Goal: Information Seeking & Learning: Learn about a topic

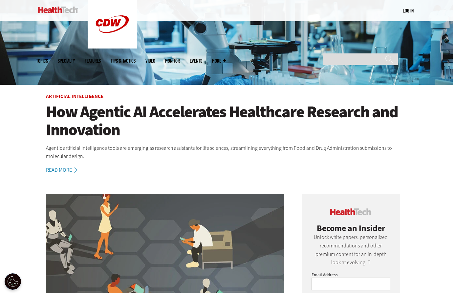
scroll to position [295, 0]
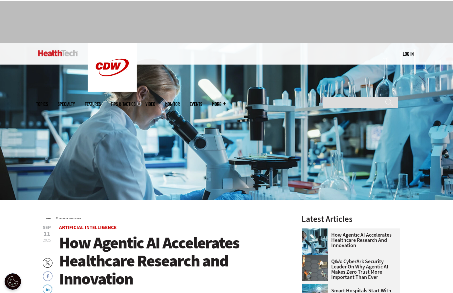
scroll to position [164, 0]
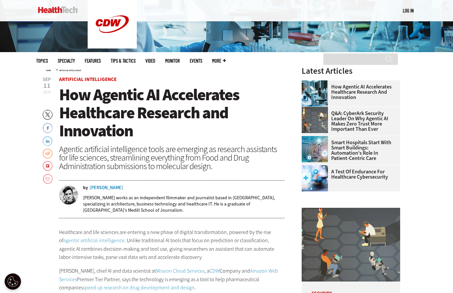
click at [135, 108] on span "How Agentic AI Accelerates Healthcare Research and Innovation" at bounding box center [149, 113] width 180 height 58
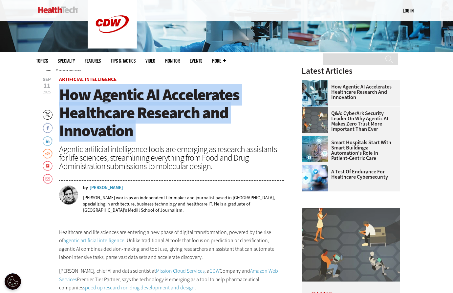
click at [135, 108] on span "How Agentic AI Accelerates Healthcare Research and Innovation" at bounding box center [149, 113] width 180 height 58
copy header "How Agentic AI Accelerates Healthcare Research and Innovation"
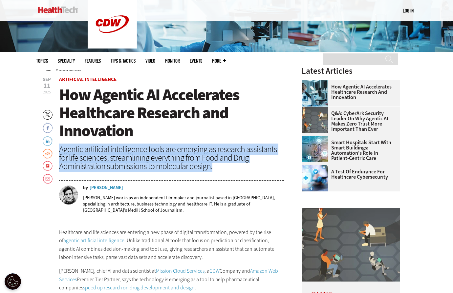
drag, startPoint x: 209, startPoint y: 166, endPoint x: 56, endPoint y: 151, distance: 153.9
copy div "Agentic artificial intelligence tools are emerging as research assistants for l…"
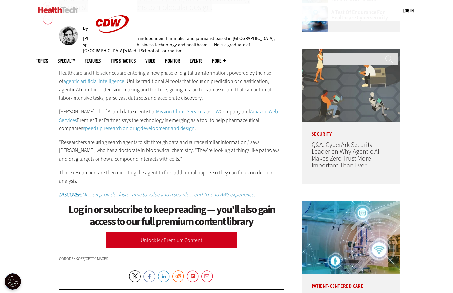
scroll to position [328, 0]
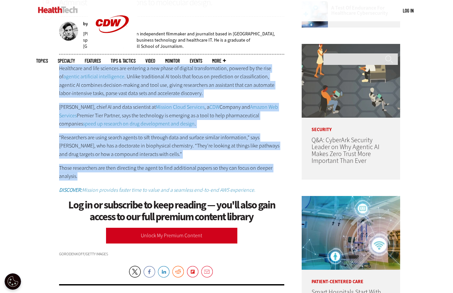
drag, startPoint x: 60, startPoint y: 67, endPoint x: 141, endPoint y: 175, distance: 134.9
click at [141, 175] on section "Healthcare and life sciences are entering a new phase of digital transformation…" at bounding box center [171, 153] width 225 height 179
copy section "Healthcare and life sciences are entering a new phase of digital transformation…"
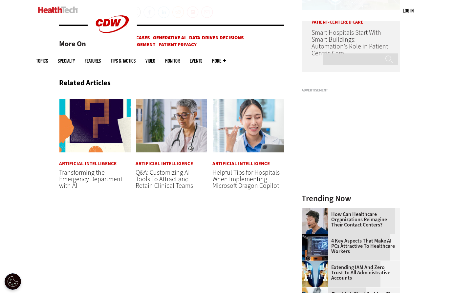
scroll to position [590, 0]
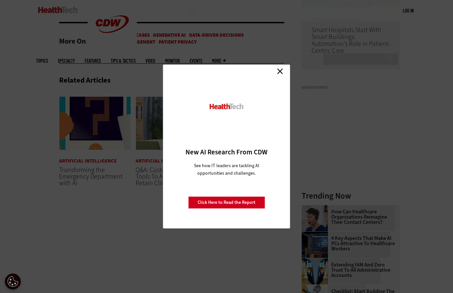
drag, startPoint x: 280, startPoint y: 71, endPoint x: 278, endPoint y: 74, distance: 4.3
click at [280, 71] on link "Close" at bounding box center [280, 71] width 10 height 10
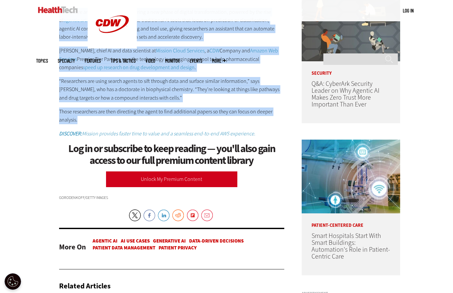
scroll to position [328, 0]
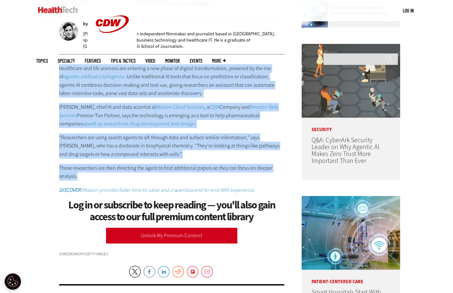
click at [98, 119] on p "Ryan Ries, chief AI and data scientist at Mission Cloud Services , a CDW Compan…" at bounding box center [171, 115] width 225 height 25
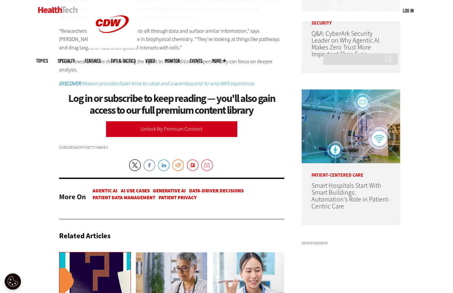
scroll to position [426, 0]
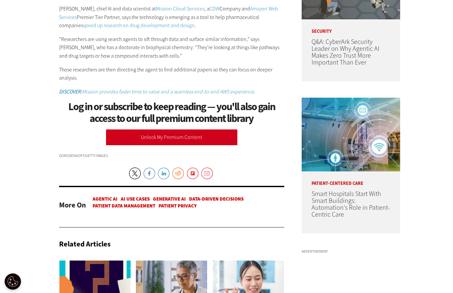
click at [142, 63] on section "Healthcare and life sciences are entering a new phase of digital transformation…" at bounding box center [171, 55] width 225 height 179
click at [160, 141] on link "Unlock My Premium Content" at bounding box center [171, 138] width 131 height 16
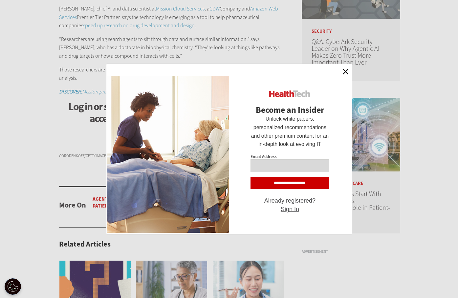
click at [302, 167] on input "Email Address" at bounding box center [289, 165] width 79 height 13
type input "*****"
